Goal: Task Accomplishment & Management: Use online tool/utility

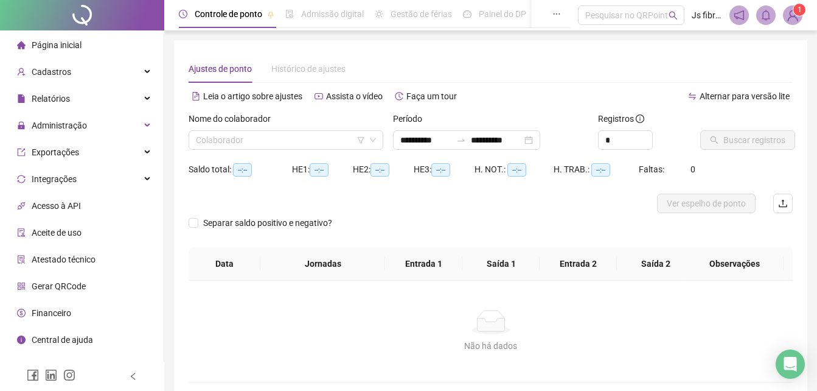
type input "**********"
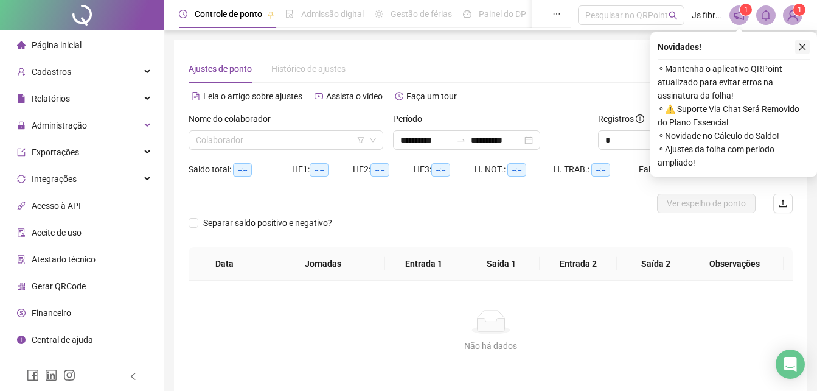
click at [805, 45] on icon "close" at bounding box center [802, 47] width 9 height 9
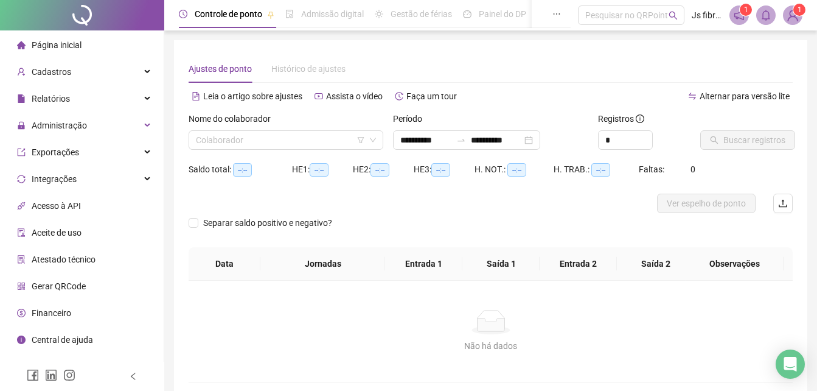
click at [48, 45] on span "Página inicial" at bounding box center [57, 45] width 50 height 10
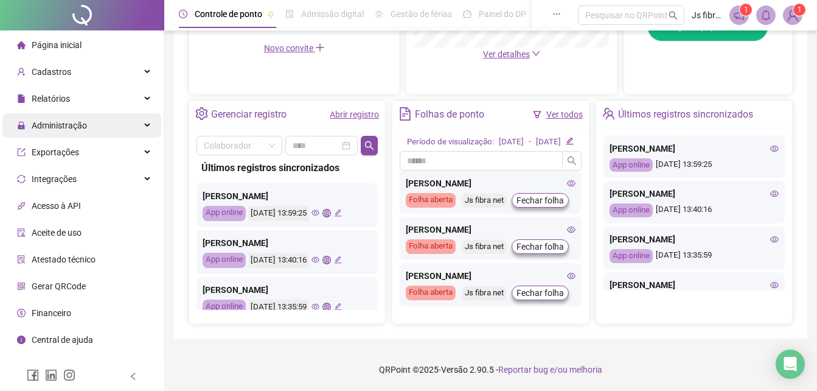
click at [111, 125] on div "Administração" at bounding box center [81, 125] width 159 height 24
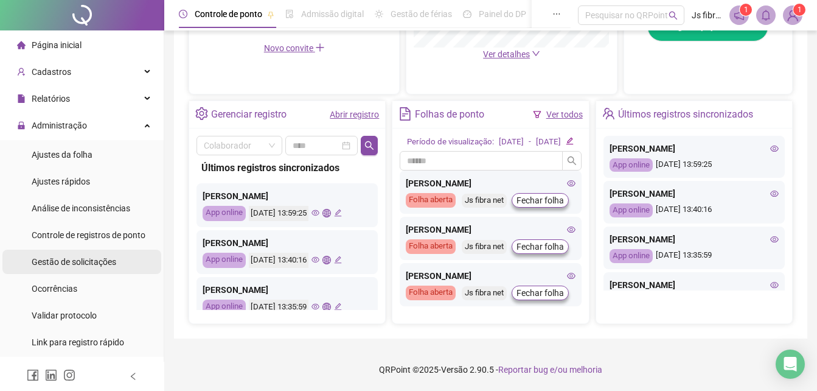
click at [80, 262] on span "Gestão de solicitações" at bounding box center [74, 262] width 85 height 10
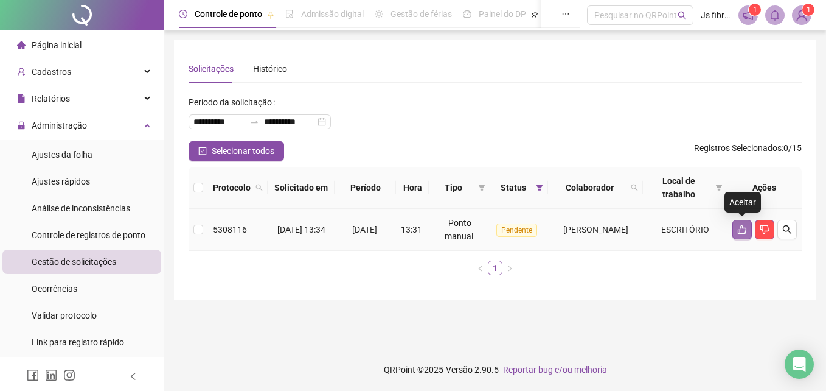
click at [751, 228] on button "button" at bounding box center [742, 229] width 19 height 19
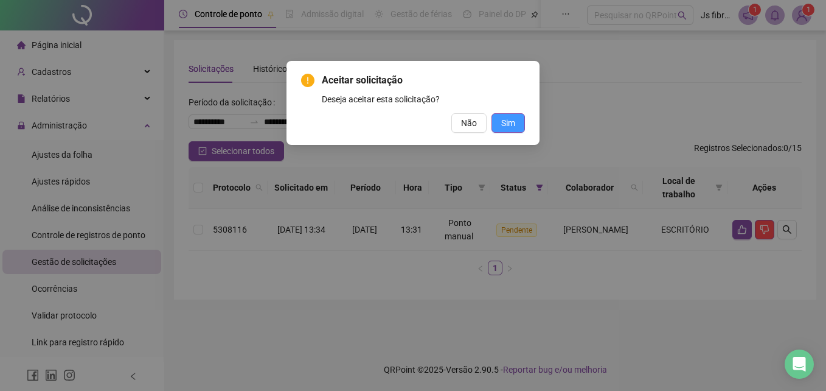
click at [520, 125] on button "Sim" at bounding box center [508, 122] width 33 height 19
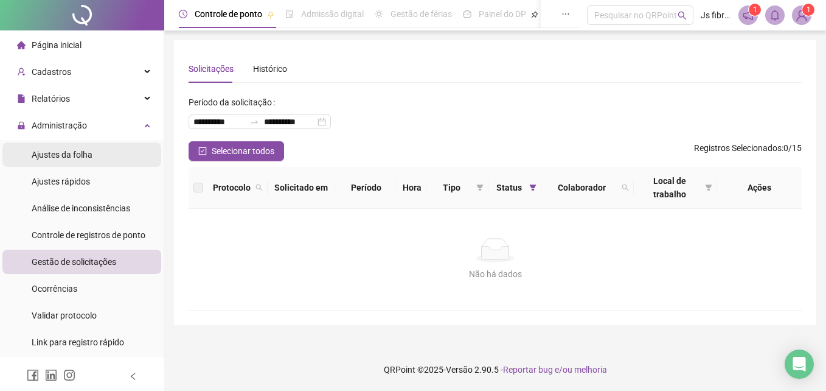
click at [88, 162] on div "Ajustes da folha" at bounding box center [62, 154] width 61 height 24
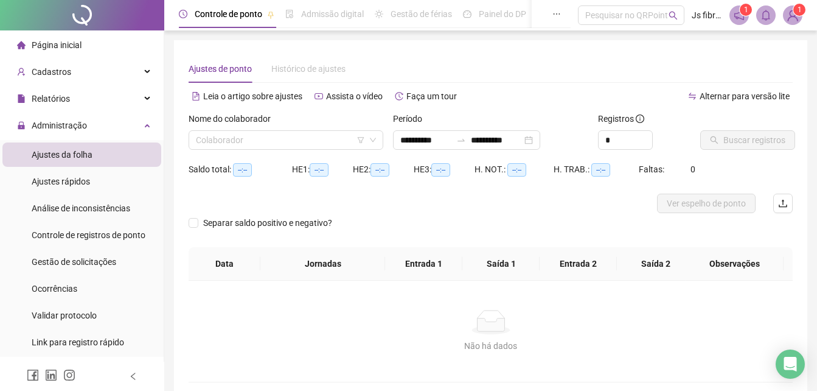
type input "**********"
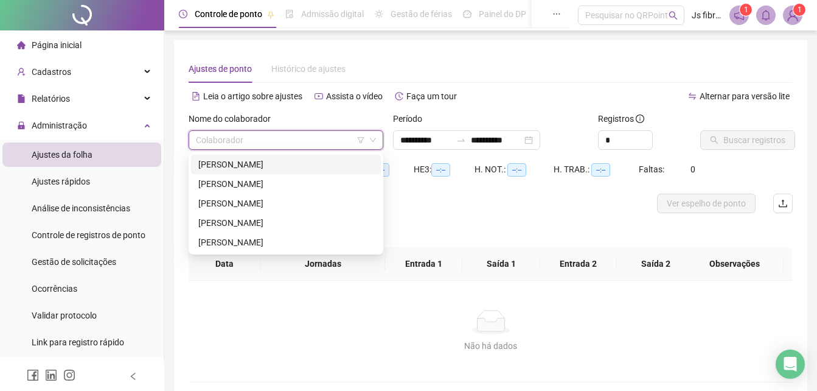
click at [305, 144] on input "search" at bounding box center [280, 140] width 169 height 18
click at [249, 203] on div "[PERSON_NAME]" at bounding box center [285, 203] width 175 height 13
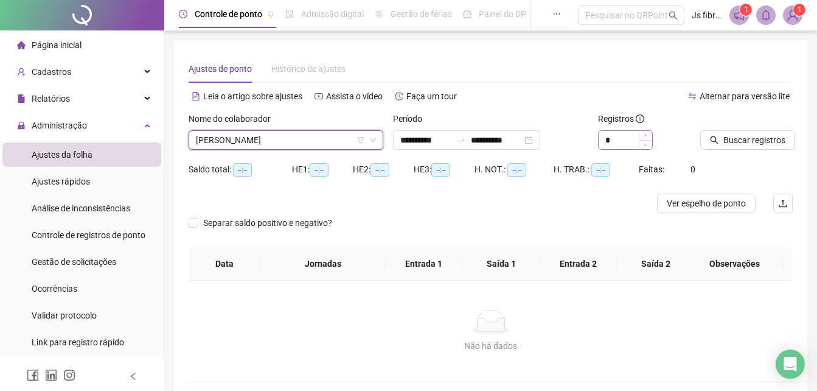
click at [639, 143] on span "Decrease Value" at bounding box center [645, 144] width 13 height 9
click at [650, 144] on span "Decrease Value" at bounding box center [645, 143] width 13 height 11
type input "*"
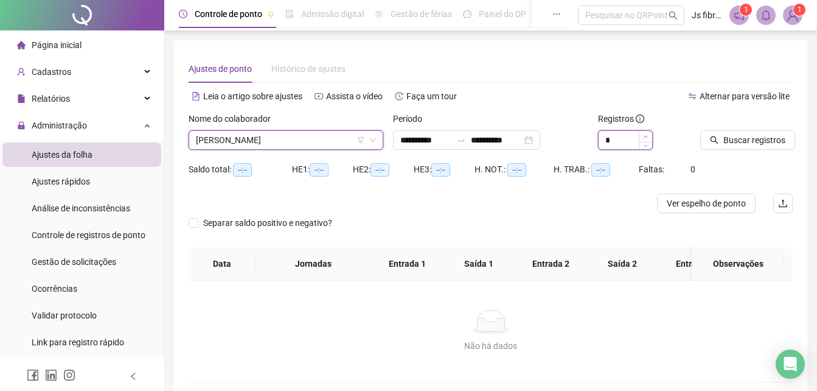
click at [647, 137] on icon "up" at bounding box center [646, 136] width 4 height 2
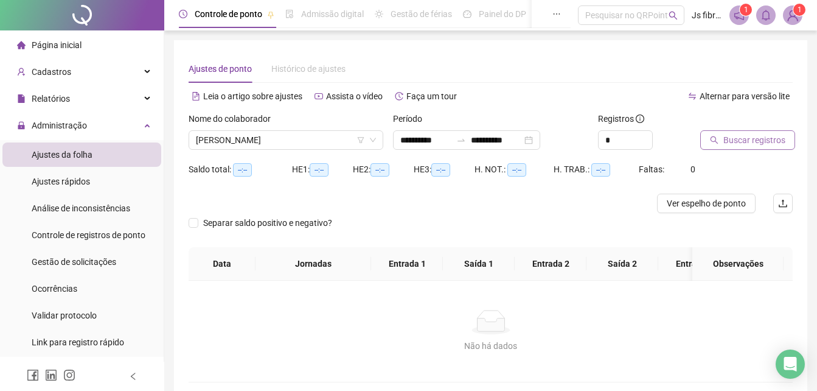
click at [734, 136] on span "Buscar registros" at bounding box center [754, 139] width 62 height 13
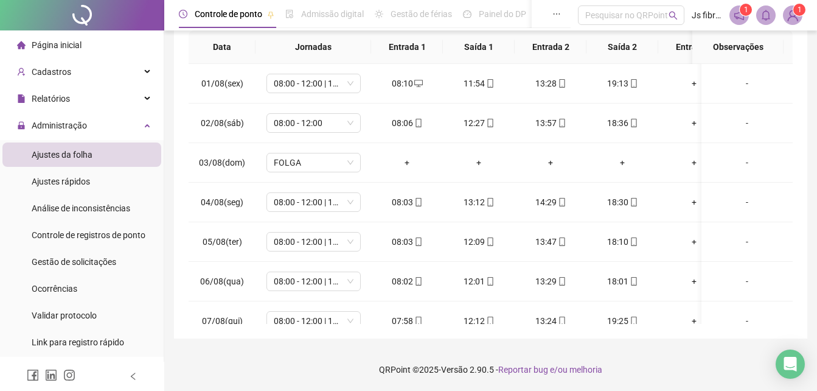
click at [745, 19] on span at bounding box center [738, 14] width 19 height 19
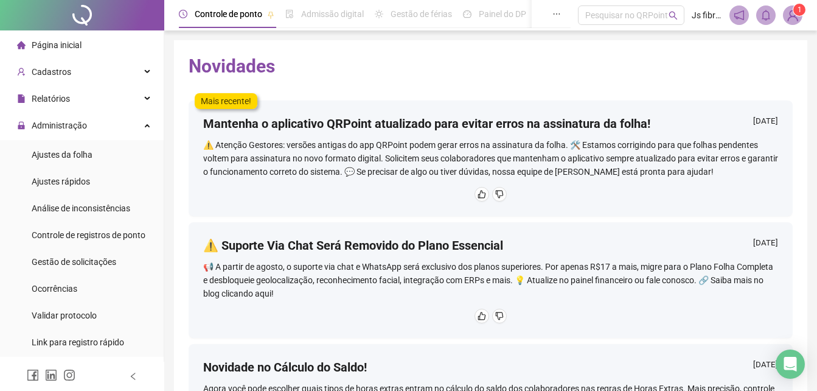
click at [792, 13] on img at bounding box center [793, 15] width 18 height 18
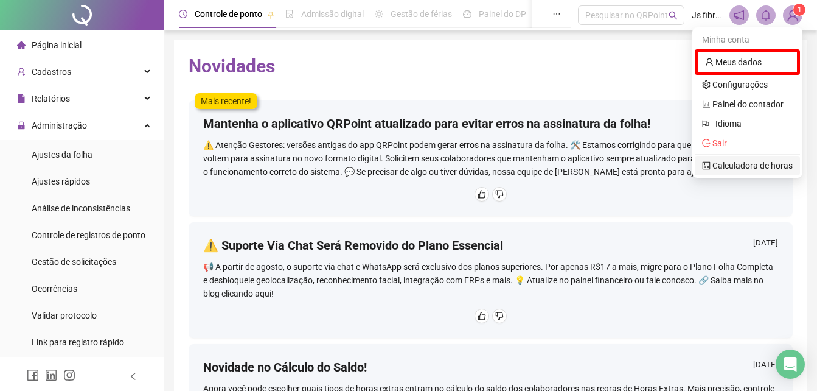
click at [728, 164] on link "Calculadora de horas" at bounding box center [747, 166] width 91 height 10
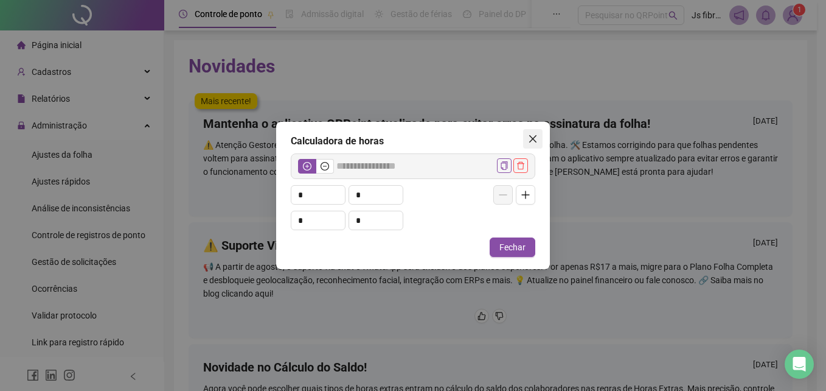
click at [532, 139] on icon "close" at bounding box center [532, 138] width 7 height 7
